Goal: Task Accomplishment & Management: Use online tool/utility

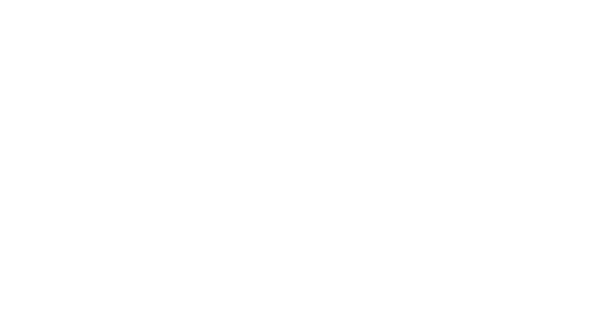
select select "Song"
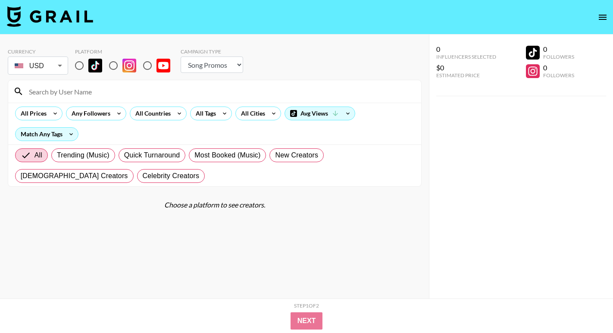
click at [78, 69] on input "radio" at bounding box center [79, 66] width 18 height 18
radio input "true"
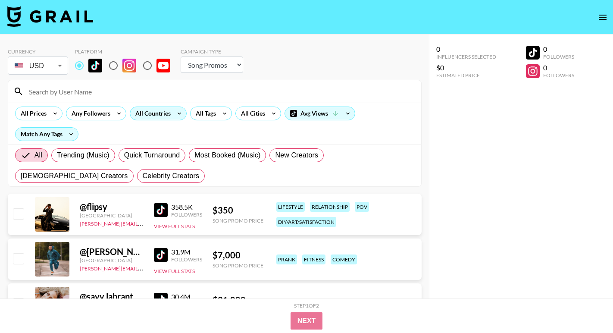
click at [161, 109] on div "All Countries" at bounding box center [151, 113] width 42 height 13
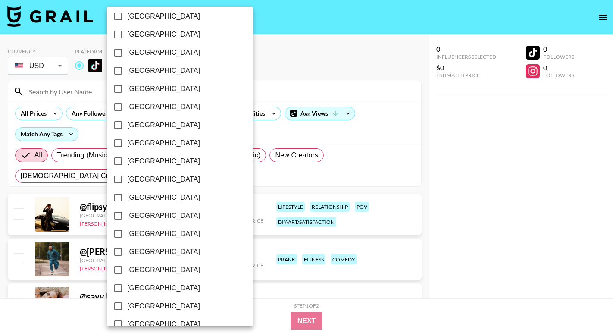
scroll to position [664, 0]
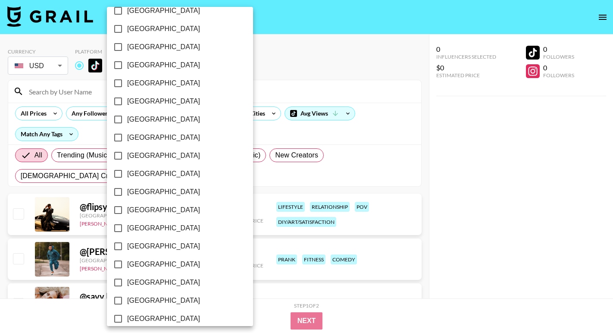
click at [306, 89] on div at bounding box center [306, 166] width 613 height 333
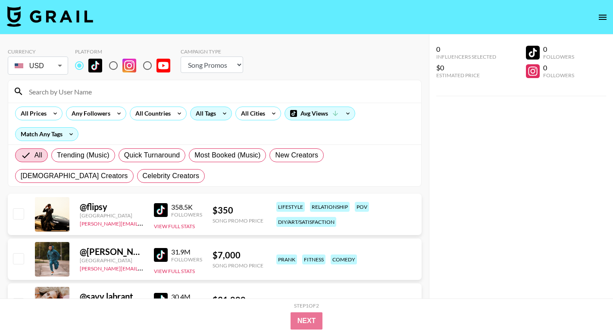
click at [208, 116] on div "All Tags" at bounding box center [204, 113] width 27 height 13
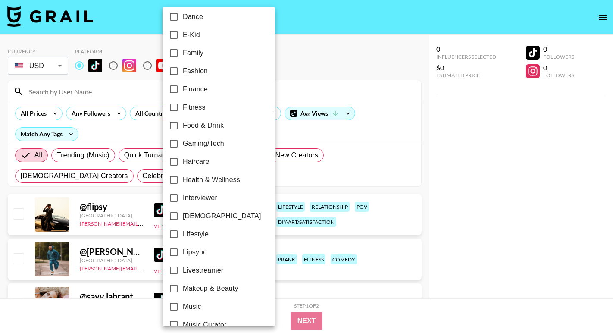
scroll to position [224, 0]
click at [195, 259] on label "Lipsync" at bounding box center [213, 251] width 97 height 18
click at [183, 259] on input "Lipsync" at bounding box center [174, 251] width 18 height 18
checkbox input "true"
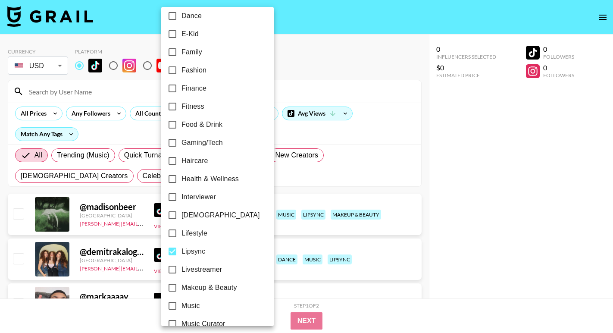
click at [327, 100] on div at bounding box center [306, 166] width 613 height 333
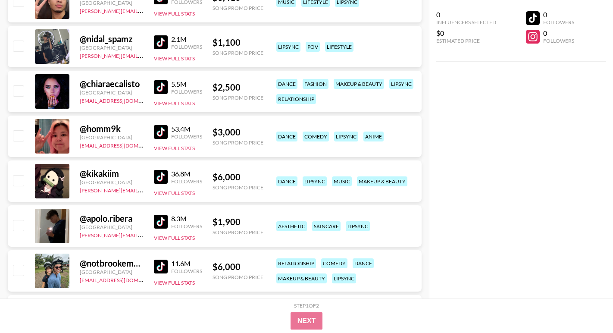
scroll to position [0, 0]
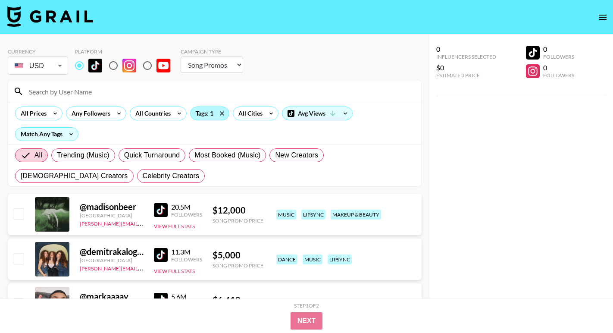
click at [206, 113] on div "Tags: 1" at bounding box center [210, 113] width 38 height 13
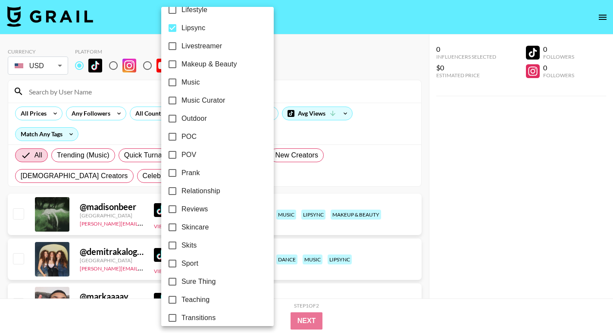
scroll to position [488, 0]
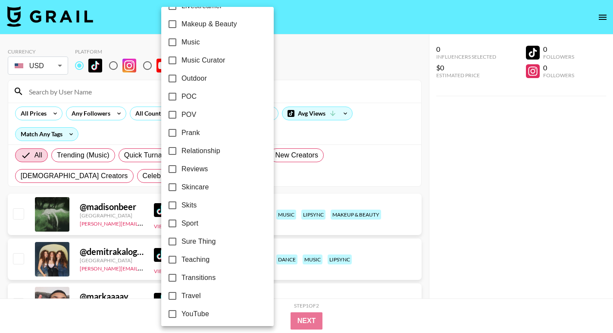
click at [192, 279] on span "Transitions" at bounding box center [199, 278] width 34 height 10
click at [182, 279] on input "Transitions" at bounding box center [172, 278] width 18 height 18
checkbox input "true"
click at [335, 69] on div at bounding box center [306, 166] width 613 height 333
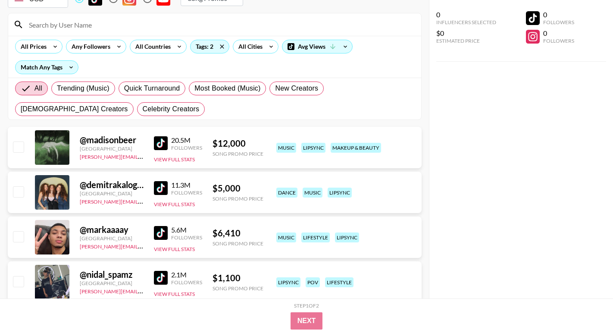
scroll to position [0, 0]
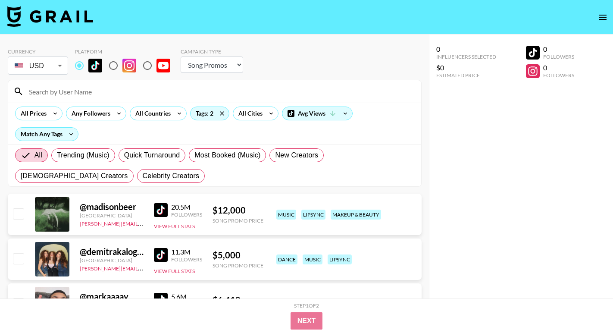
click at [161, 106] on div "All Prices Any Followers All Countries Tags: 2 All Cities Avg Views Match Any T…" at bounding box center [214, 124] width 413 height 42
click at [163, 116] on div "All Countries" at bounding box center [151, 113] width 42 height 13
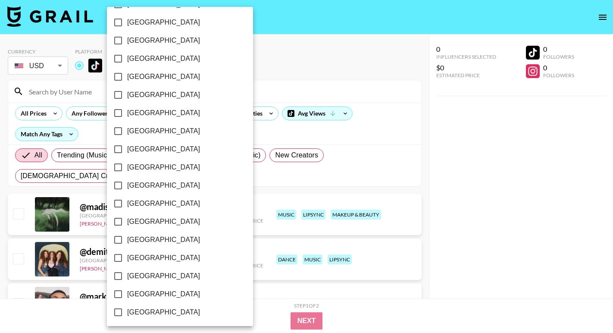
scroll to position [673, 0]
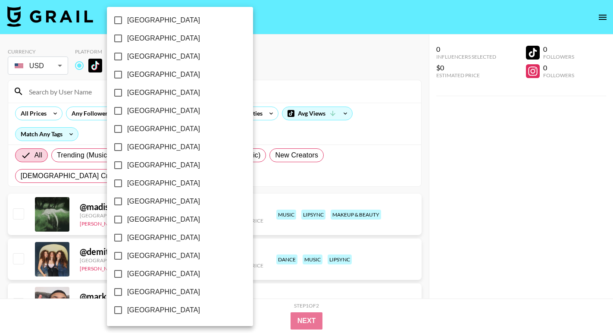
click at [156, 276] on span "[GEOGRAPHIC_DATA]" at bounding box center [163, 274] width 73 height 10
click at [127, 276] on input "[GEOGRAPHIC_DATA]" at bounding box center [118, 274] width 18 height 18
checkbox input "true"
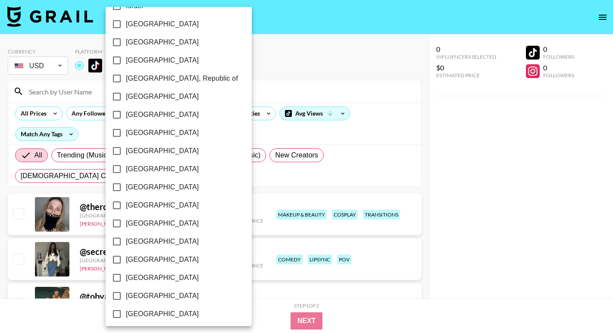
scroll to position [415, 0]
click at [276, 63] on div at bounding box center [306, 166] width 613 height 333
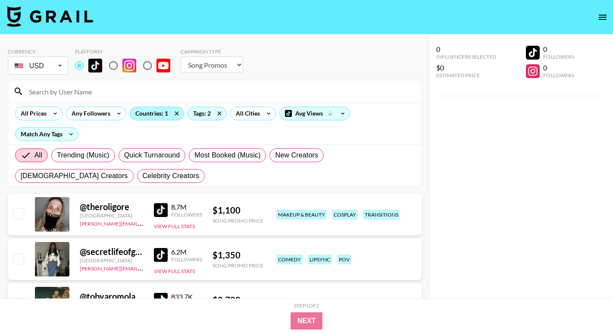
click at [148, 114] on div "Countries: 1" at bounding box center [156, 113] width 53 height 13
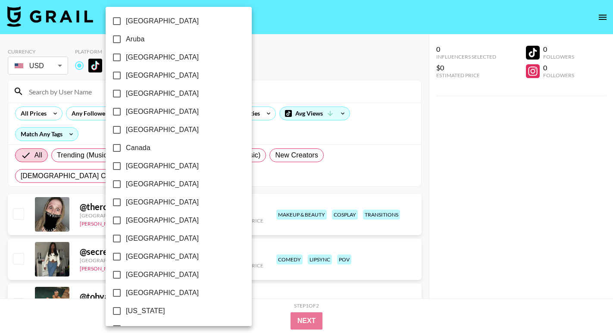
scroll to position [75, 0]
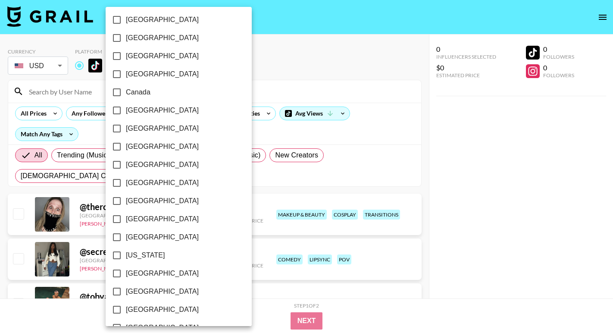
click at [143, 274] on span "[GEOGRAPHIC_DATA]" at bounding box center [162, 273] width 73 height 10
click at [126, 274] on input "[GEOGRAPHIC_DATA]" at bounding box center [117, 273] width 18 height 18
checkbox input "true"
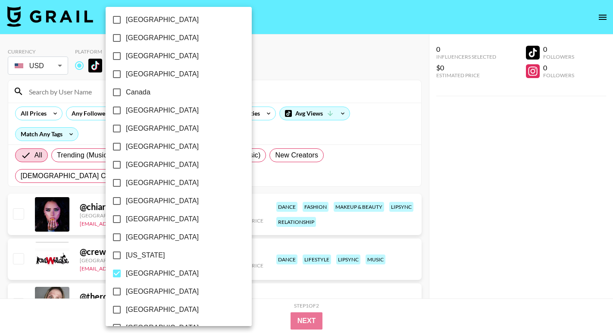
click at [301, 45] on div at bounding box center [306, 166] width 613 height 333
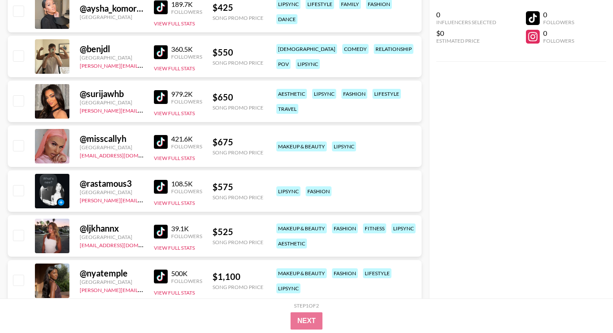
scroll to position [3460, 0]
